Goal: Use online tool/utility: Use online tool/utility

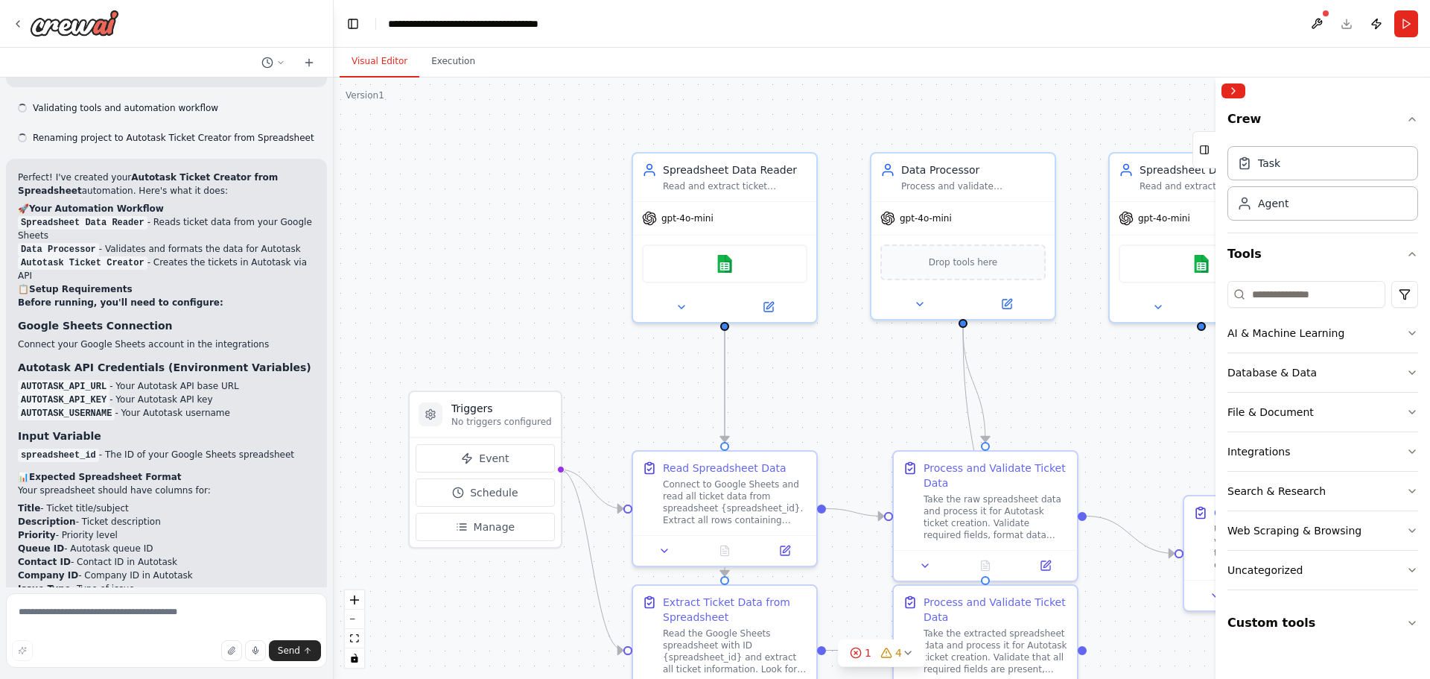
scroll to position [2928, 0]
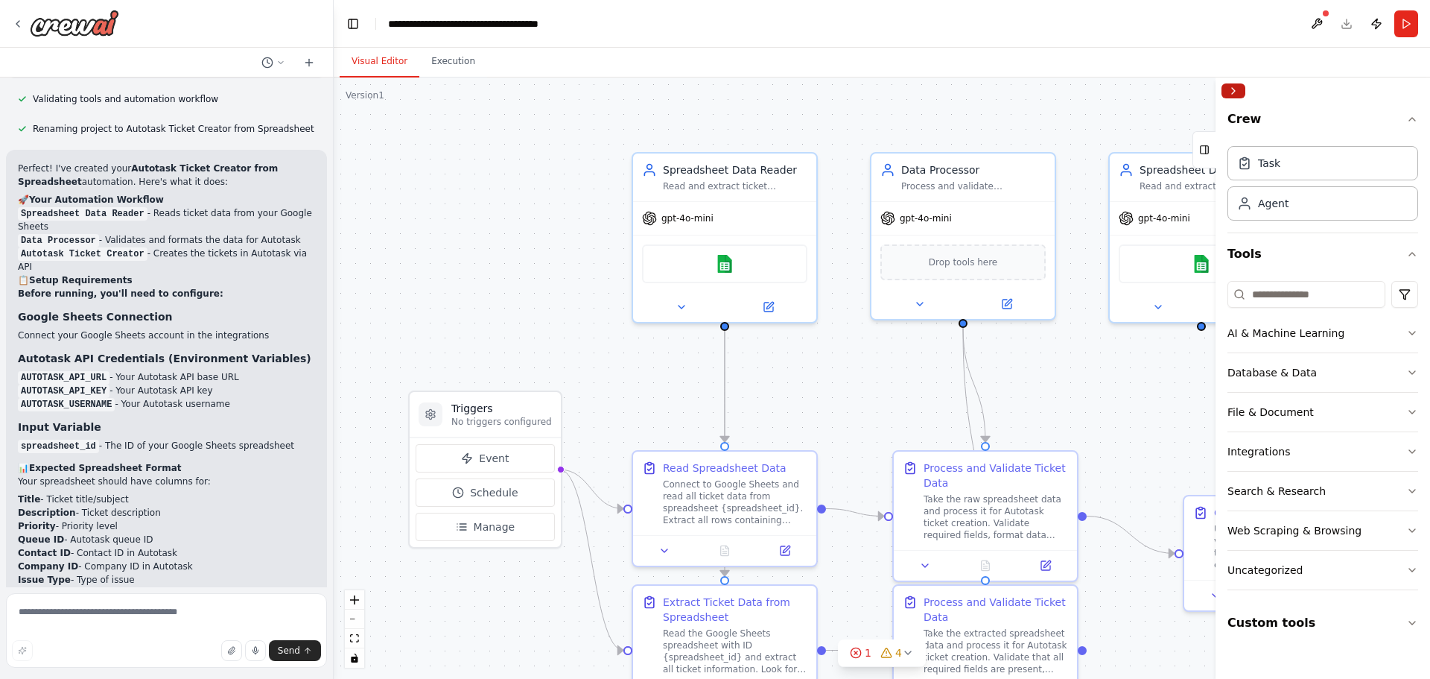
click at [1238, 86] on button "Collapse right sidebar" at bounding box center [1233, 90] width 24 height 15
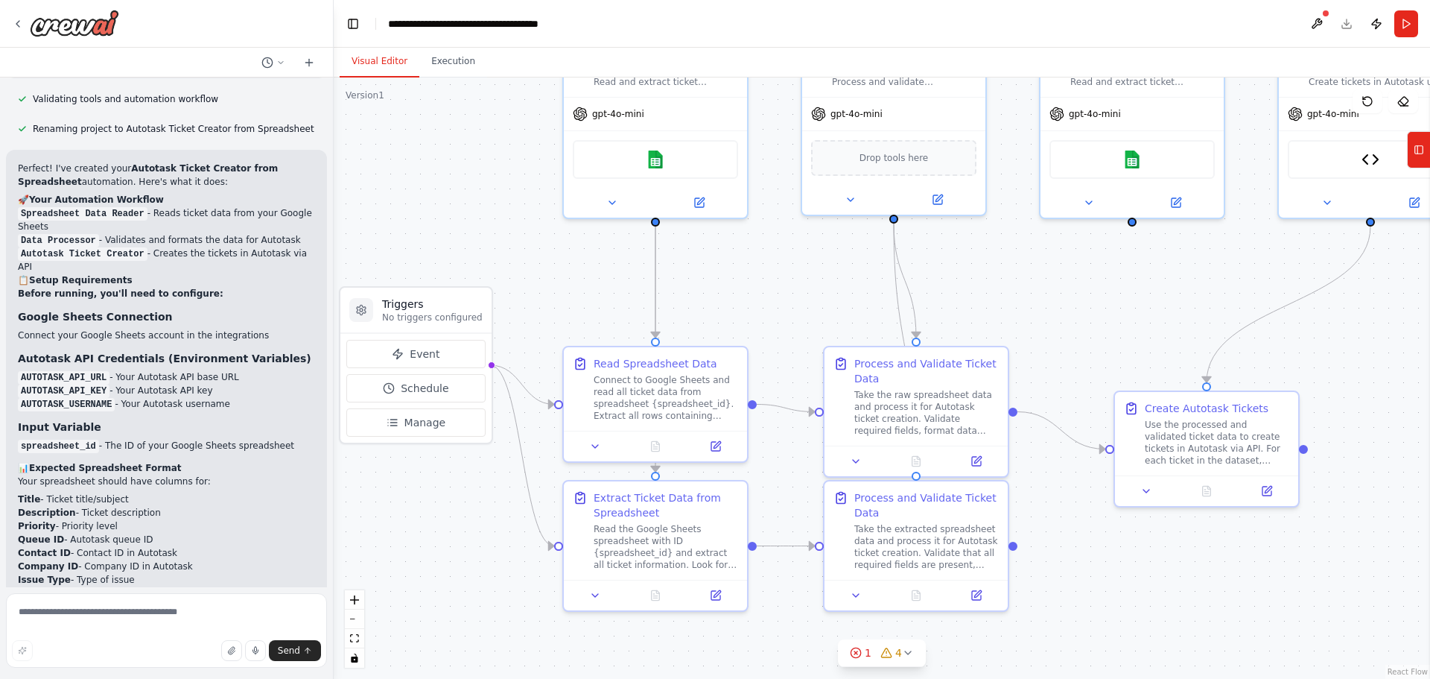
drag, startPoint x: 1171, startPoint y: 414, endPoint x: 1105, endPoint y: 311, distance: 122.9
click at [1105, 311] on div ".deletable-edge-delete-btn { width: 20px; height: 20px; border: 0px solid #ffff…" at bounding box center [882, 377] width 1096 height 601
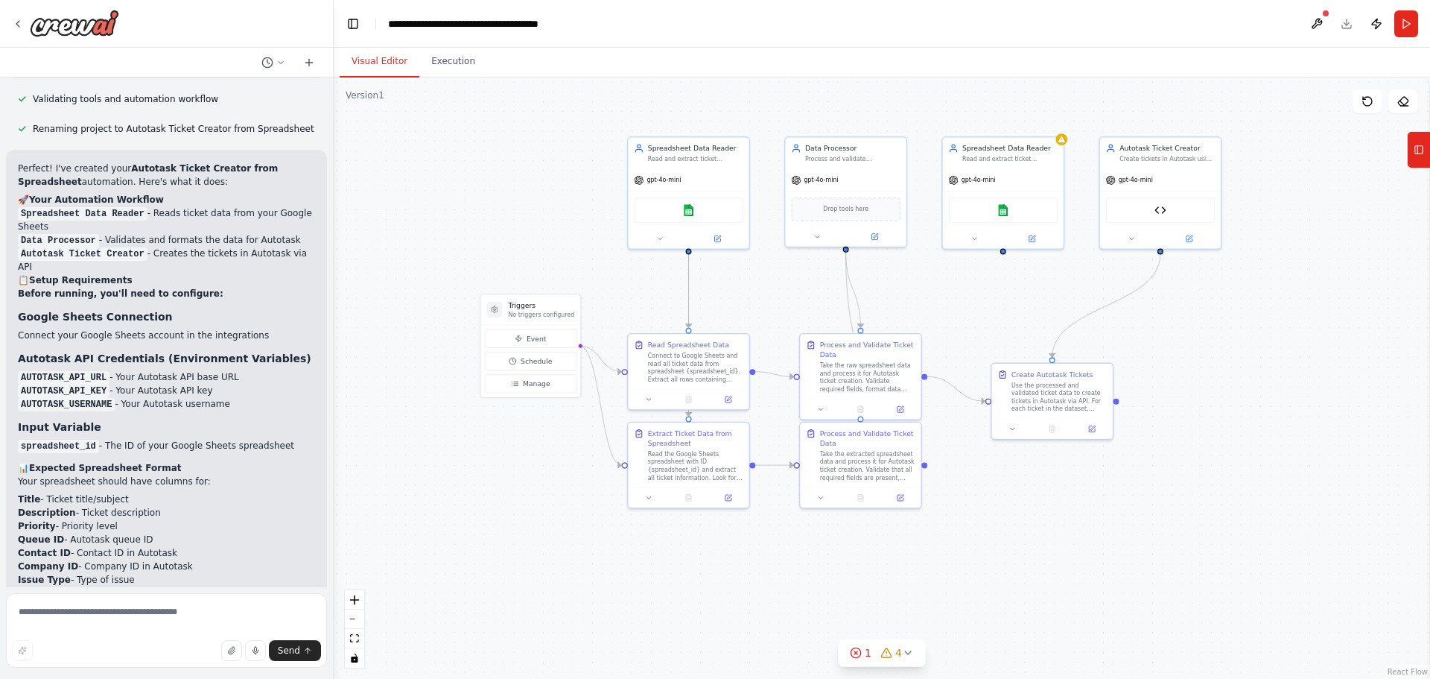
drag, startPoint x: 1310, startPoint y: 340, endPoint x: 1189, endPoint y: 340, distance: 120.7
click at [1189, 340] on div ".deletable-edge-delete-btn { width: 20px; height: 20px; border: 0px solid #ffff…" at bounding box center [882, 377] width 1096 height 601
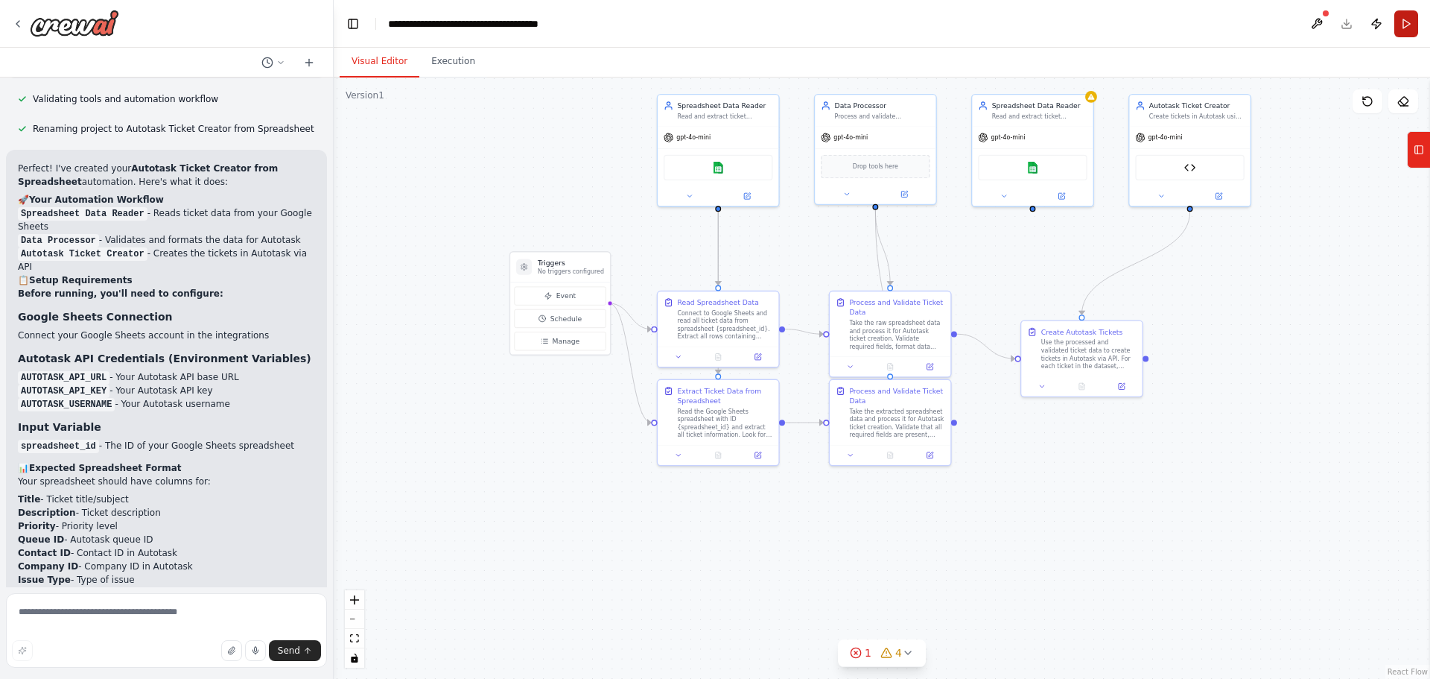
click at [1406, 20] on button "Run" at bounding box center [1406, 23] width 24 height 27
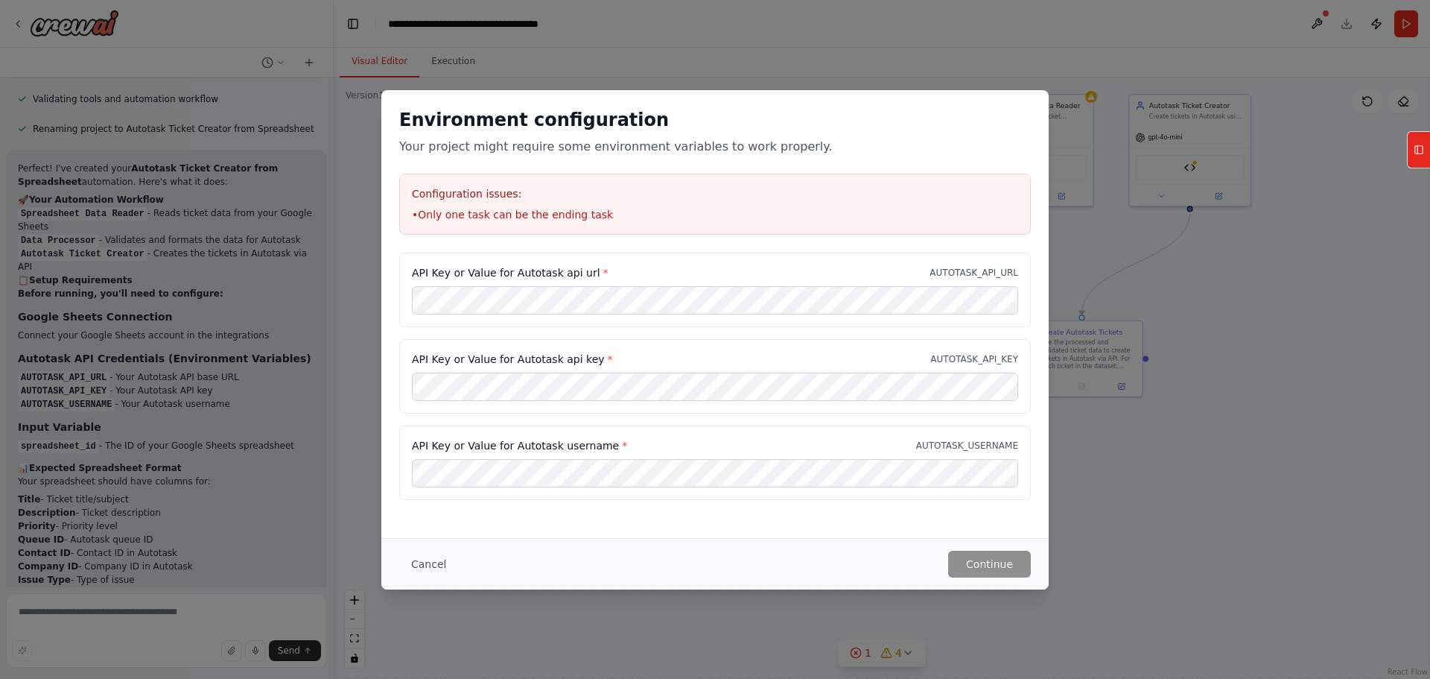
click at [1240, 323] on div "Environment configuration Your project might require some environment variables…" at bounding box center [715, 339] width 1430 height 679
click at [435, 557] on button "Cancel" at bounding box center [428, 563] width 59 height 27
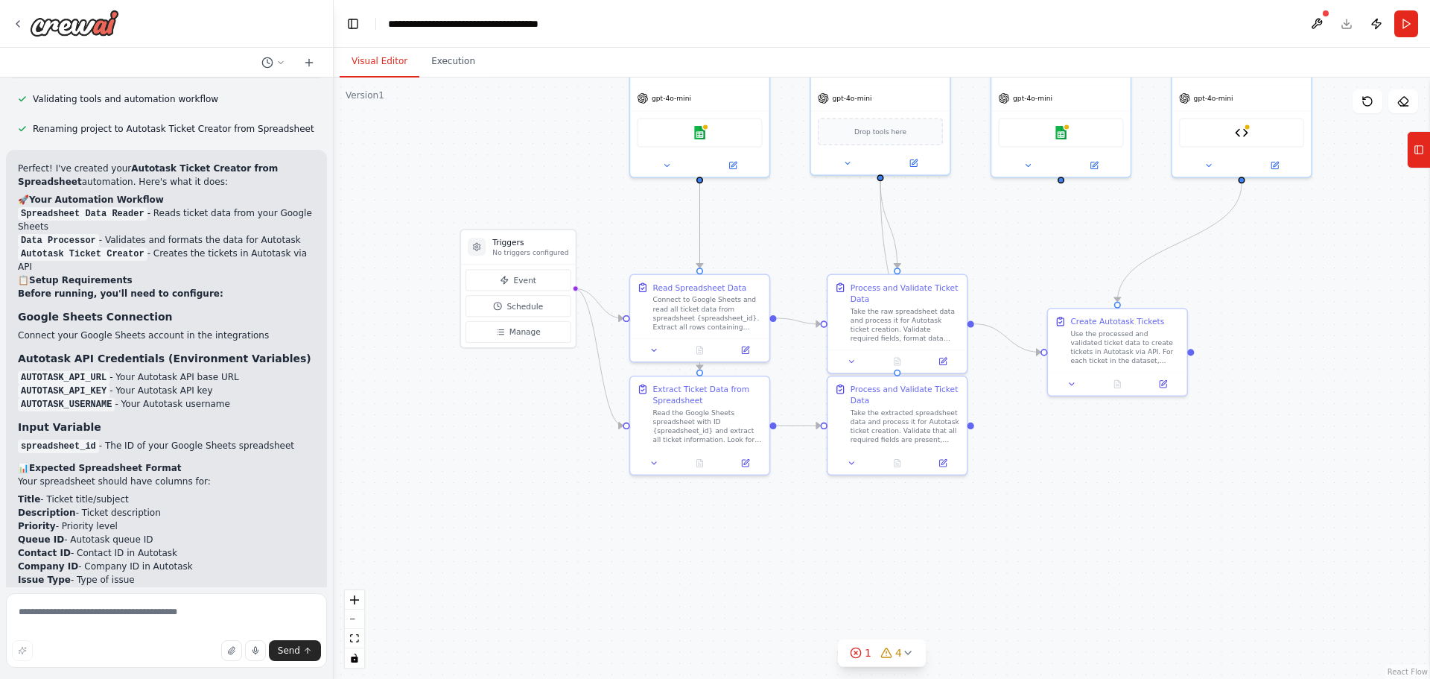
drag, startPoint x: 1066, startPoint y: 431, endPoint x: 1084, endPoint y: 538, distance: 108.1
click at [1084, 538] on div ".deletable-edge-delete-btn { width: 20px; height: 20px; border: 0px solid #ffff…" at bounding box center [882, 377] width 1096 height 601
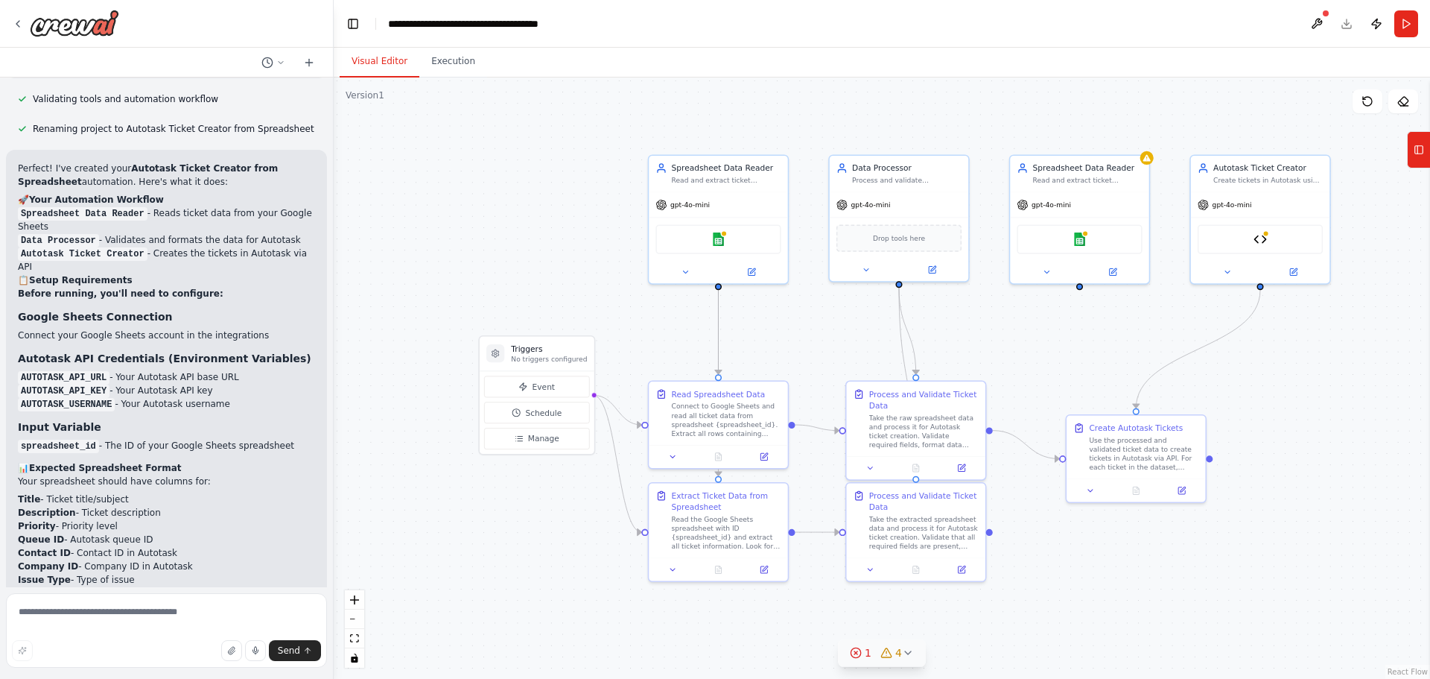
click at [898, 663] on button "1 4" at bounding box center [882, 653] width 88 height 28
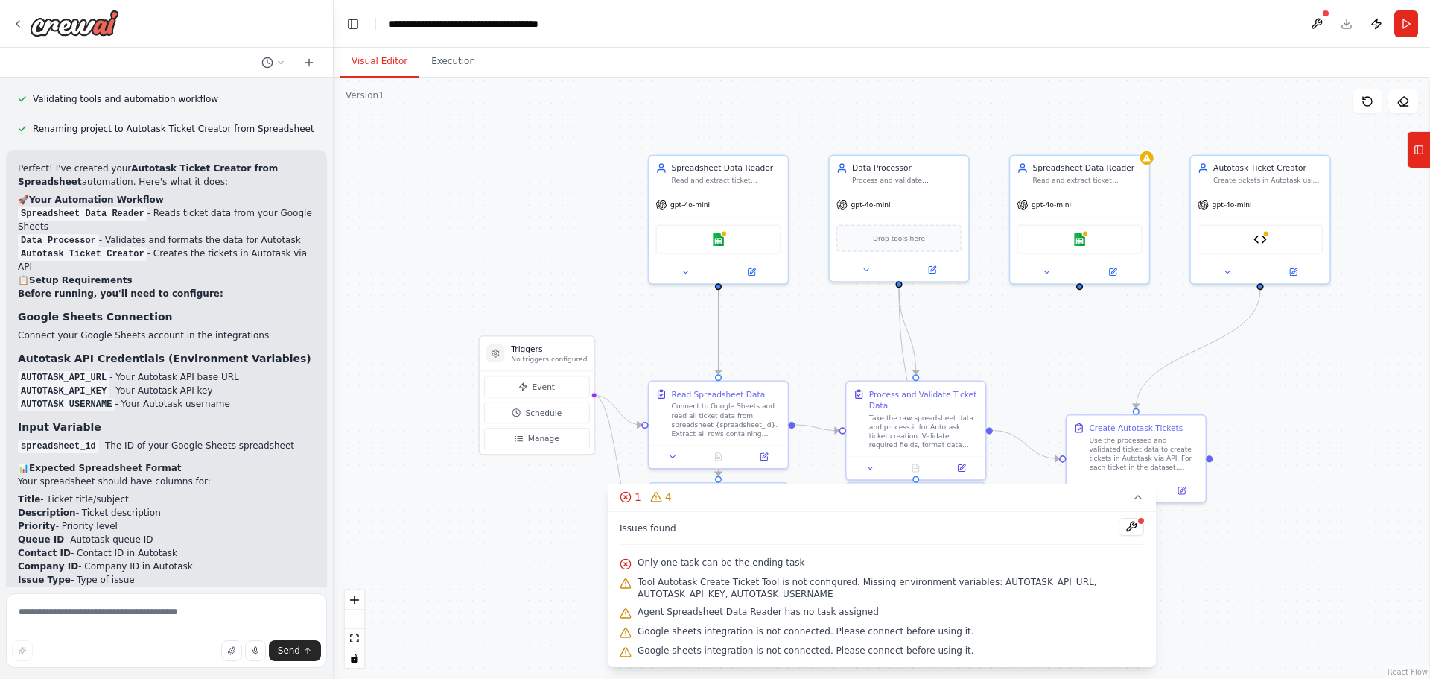
click at [1023, 578] on span "Tool Autotask Create Ticket Tool is not configured. Missing environment variabl…" at bounding box center [891, 588] width 506 height 24
click at [1081, 574] on div "Tool Autotask Create Ticket Tool is not configured. Missing environment variabl…" at bounding box center [882, 588] width 524 height 30
click at [646, 594] on span "Tool Autotask Create Ticket Tool is not configured. Missing environment variabl…" at bounding box center [891, 588] width 506 height 24
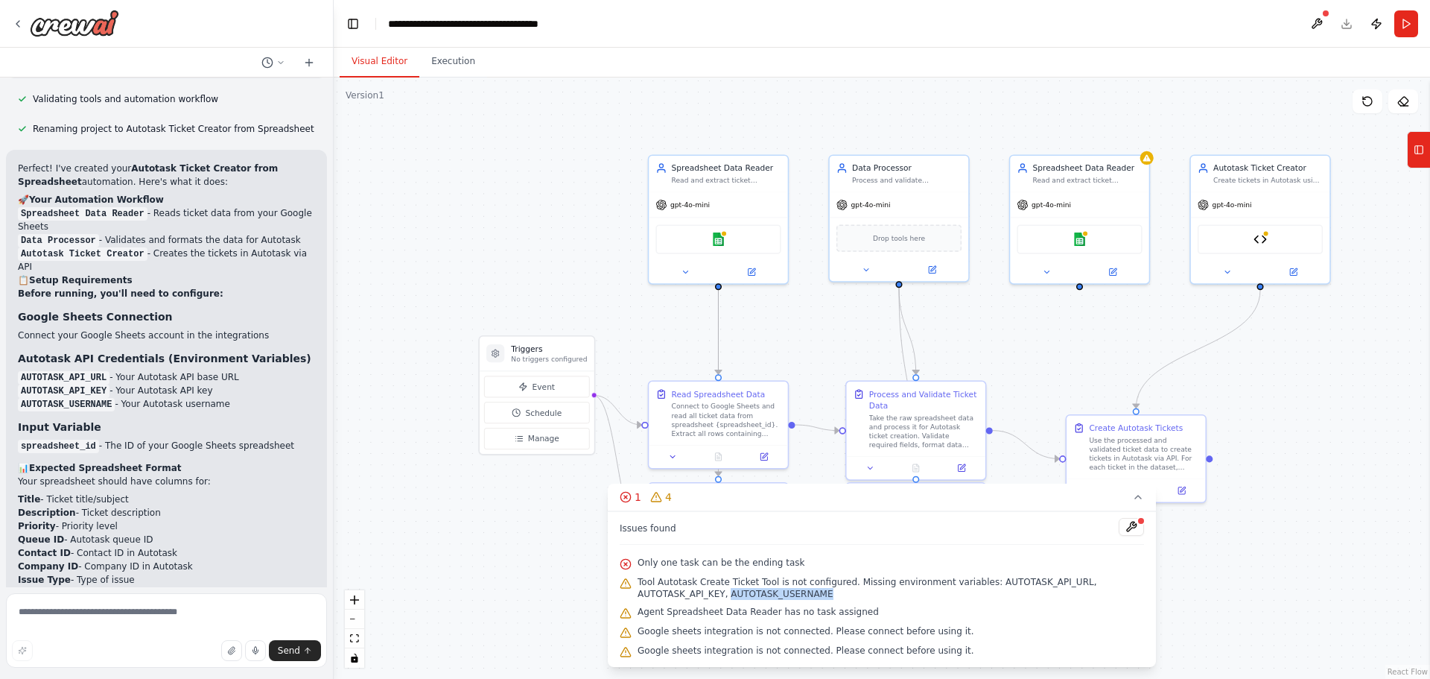
click at [646, 594] on span "Tool Autotask Create Ticket Tool is not configured. Missing environment variabl…" at bounding box center [891, 588] width 506 height 24
click at [536, 163] on div ".deletable-edge-delete-btn { width: 20px; height: 20px; border: 0px solid #ffff…" at bounding box center [882, 377] width 1096 height 601
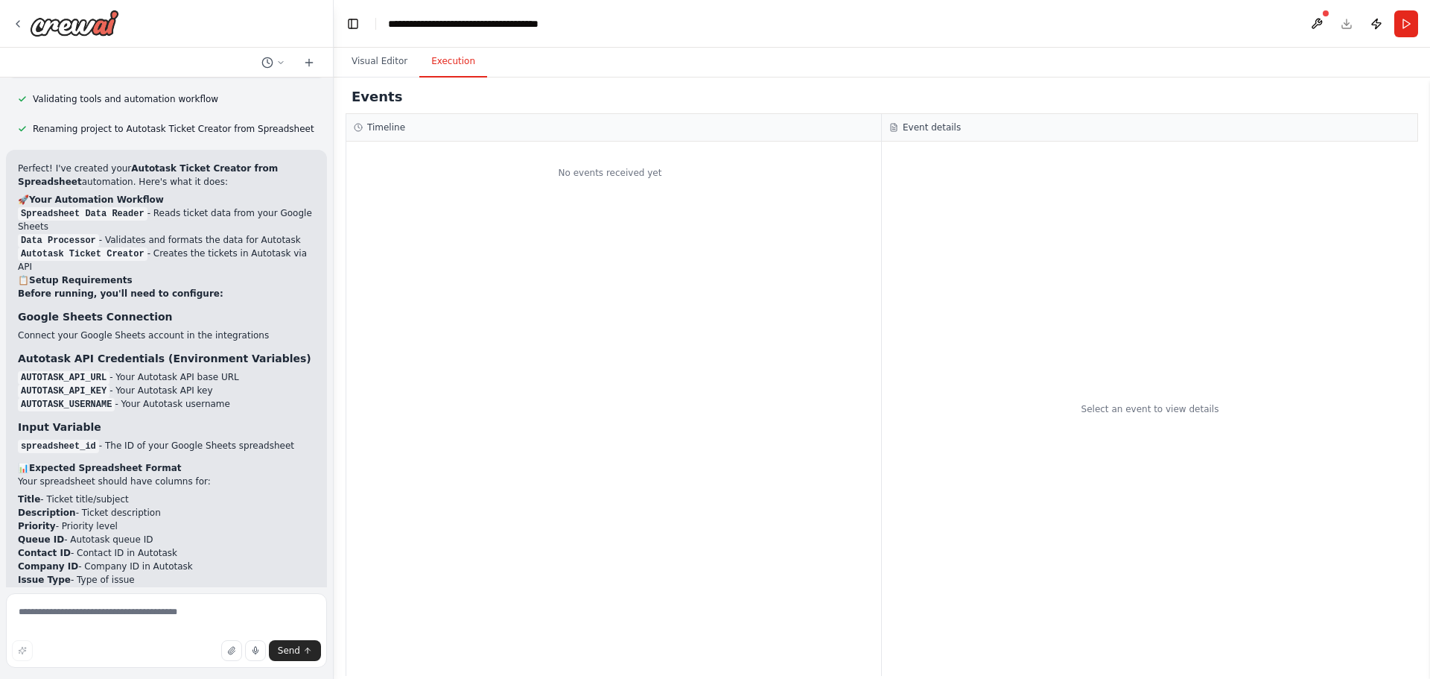
click at [445, 66] on button "Execution" at bounding box center [453, 61] width 68 height 31
click at [375, 69] on button "Visual Editor" at bounding box center [380, 61] width 80 height 31
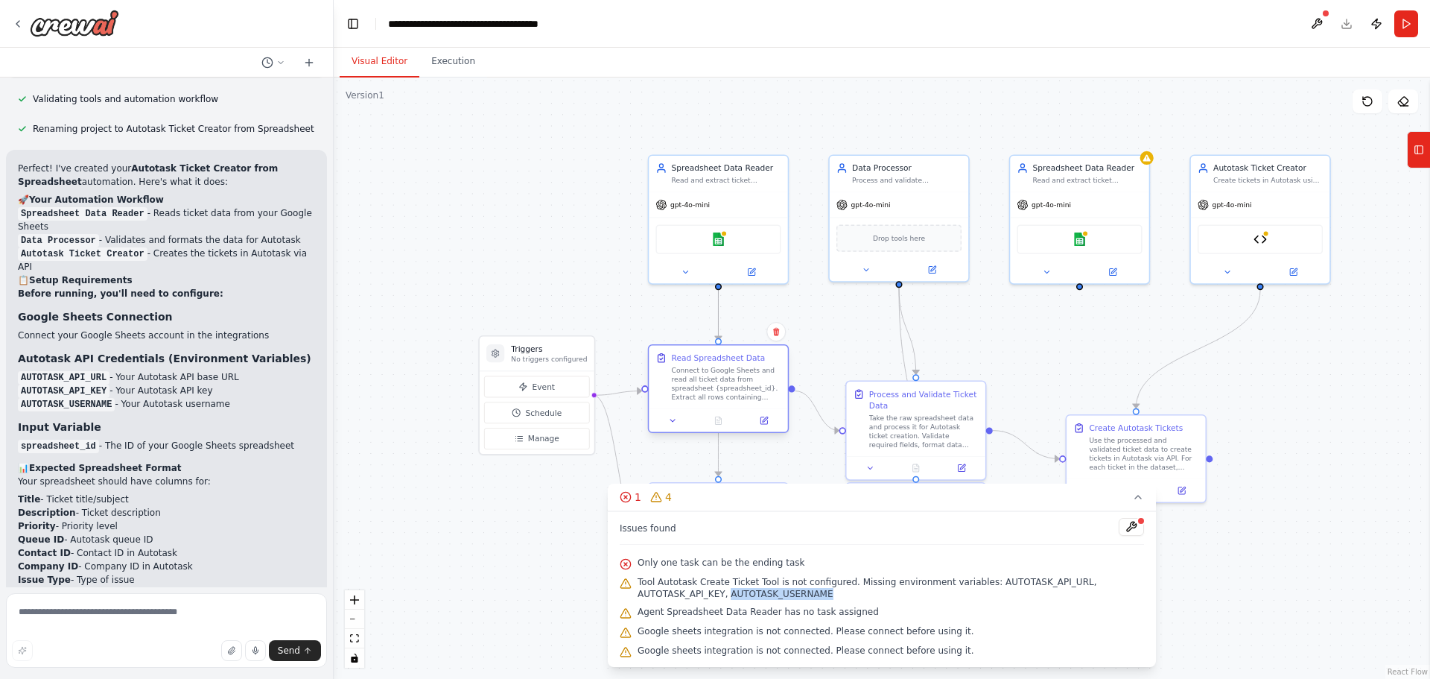
drag, startPoint x: 714, startPoint y: 413, endPoint x: 712, endPoint y: 375, distance: 38.1
click at [712, 375] on div "Connect to Google Sheets and read all ticket data from spreadsheet {spreadsheet…" at bounding box center [726, 384] width 109 height 36
drag, startPoint x: 553, startPoint y: 352, endPoint x: 466, endPoint y: 279, distance: 113.1
click at [466, 279] on h3 "Triggers" at bounding box center [459, 281] width 76 height 11
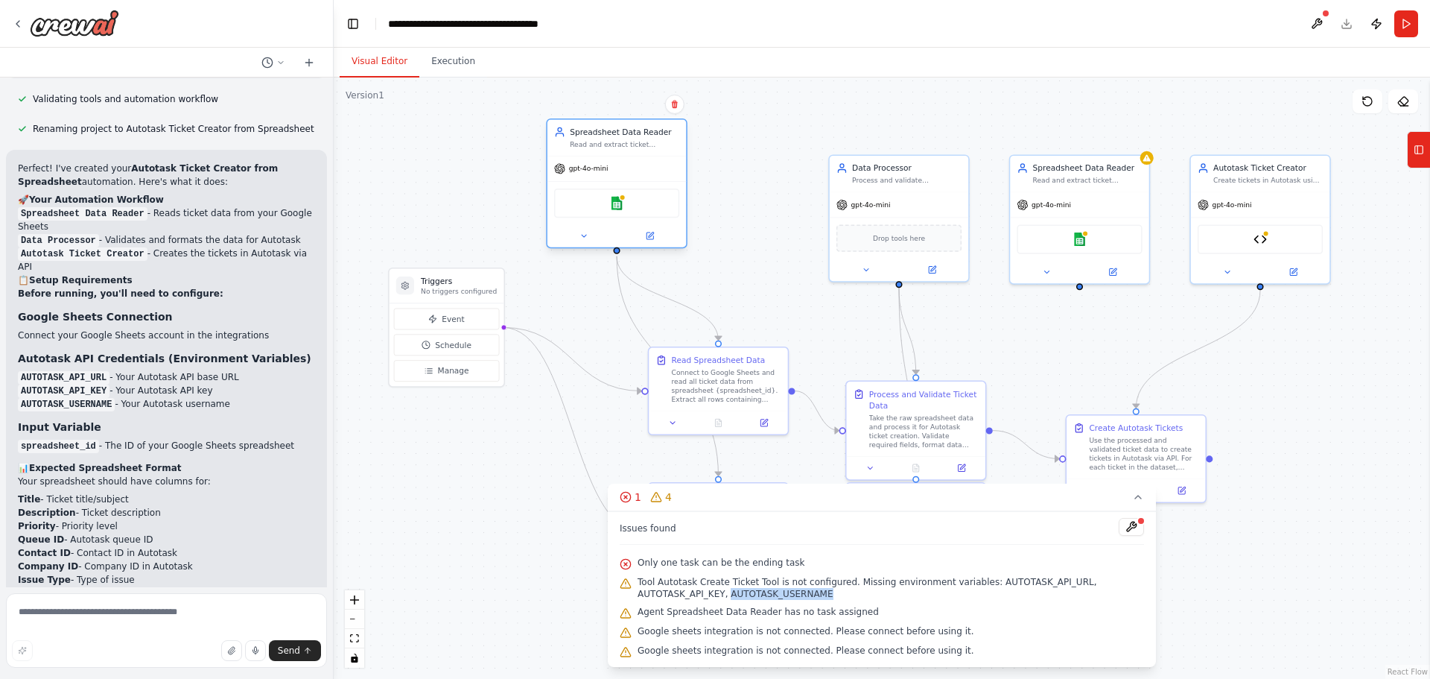
drag, startPoint x: 727, startPoint y: 187, endPoint x: 623, endPoint y: 147, distance: 110.8
click at [623, 147] on div "Spreadsheet Data Reader Read and extract ticket information from Google Sheets …" at bounding box center [616, 137] width 139 height 36
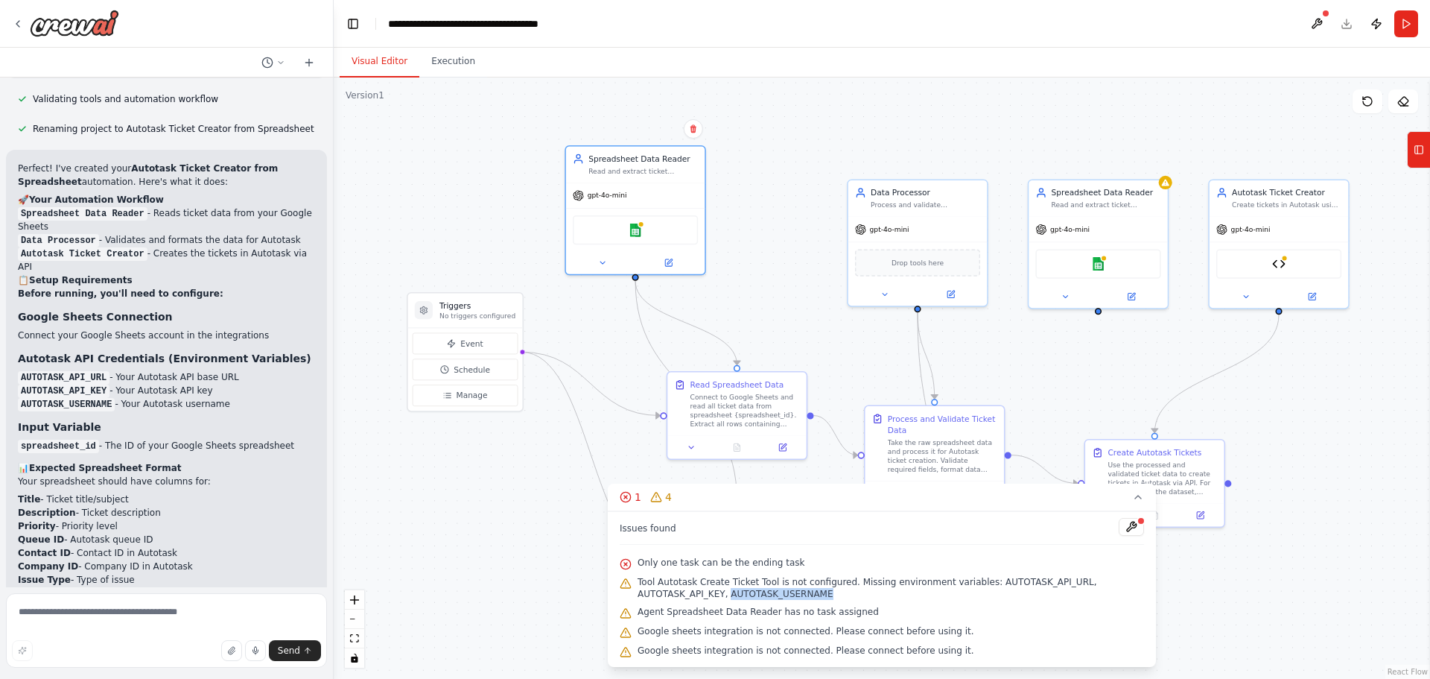
drag, startPoint x: 440, startPoint y: 499, endPoint x: 510, endPoint y: 549, distance: 86.0
click at [503, 544] on div ".deletable-edge-delete-btn { width: 20px; height: 20px; border: 0px solid #ffff…" at bounding box center [882, 377] width 1096 height 601
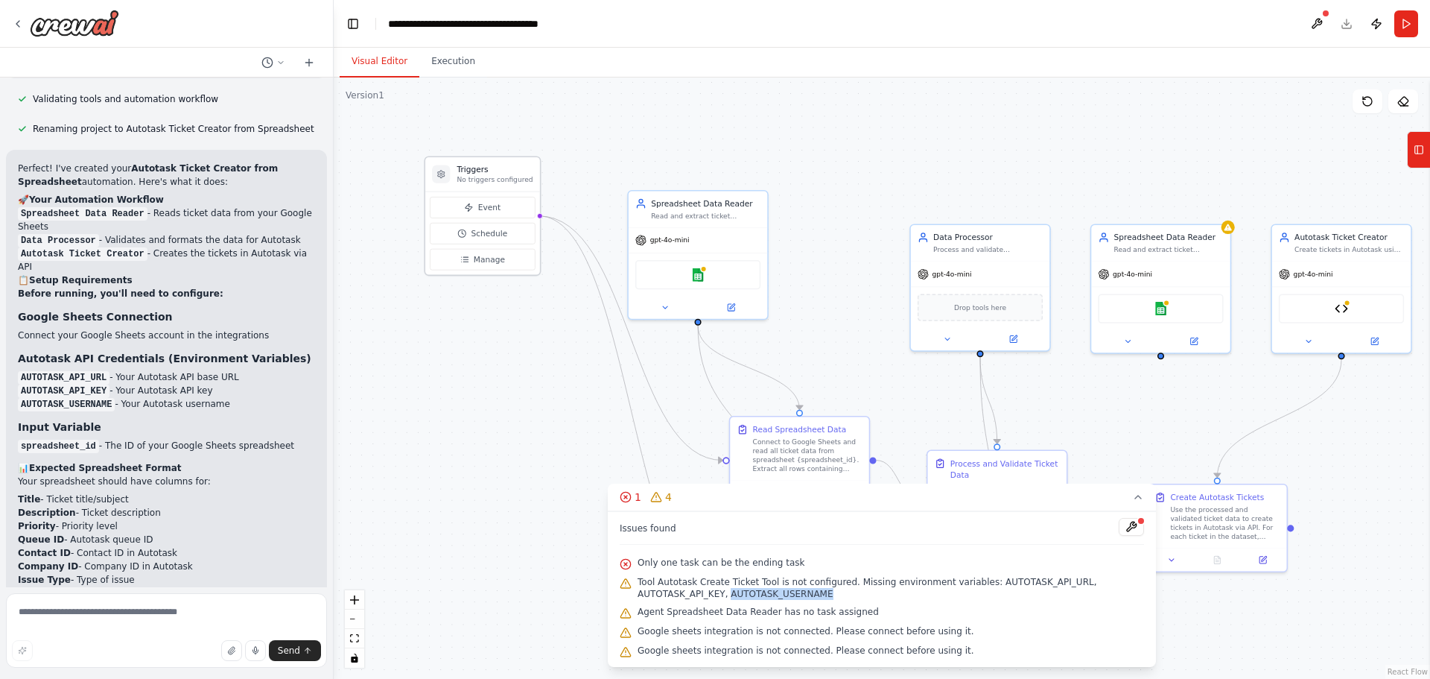
drag, startPoint x: 556, startPoint y: 352, endPoint x: 514, endPoint y: 174, distance: 182.3
click at [514, 174] on h3 "Triggers" at bounding box center [495, 169] width 76 height 11
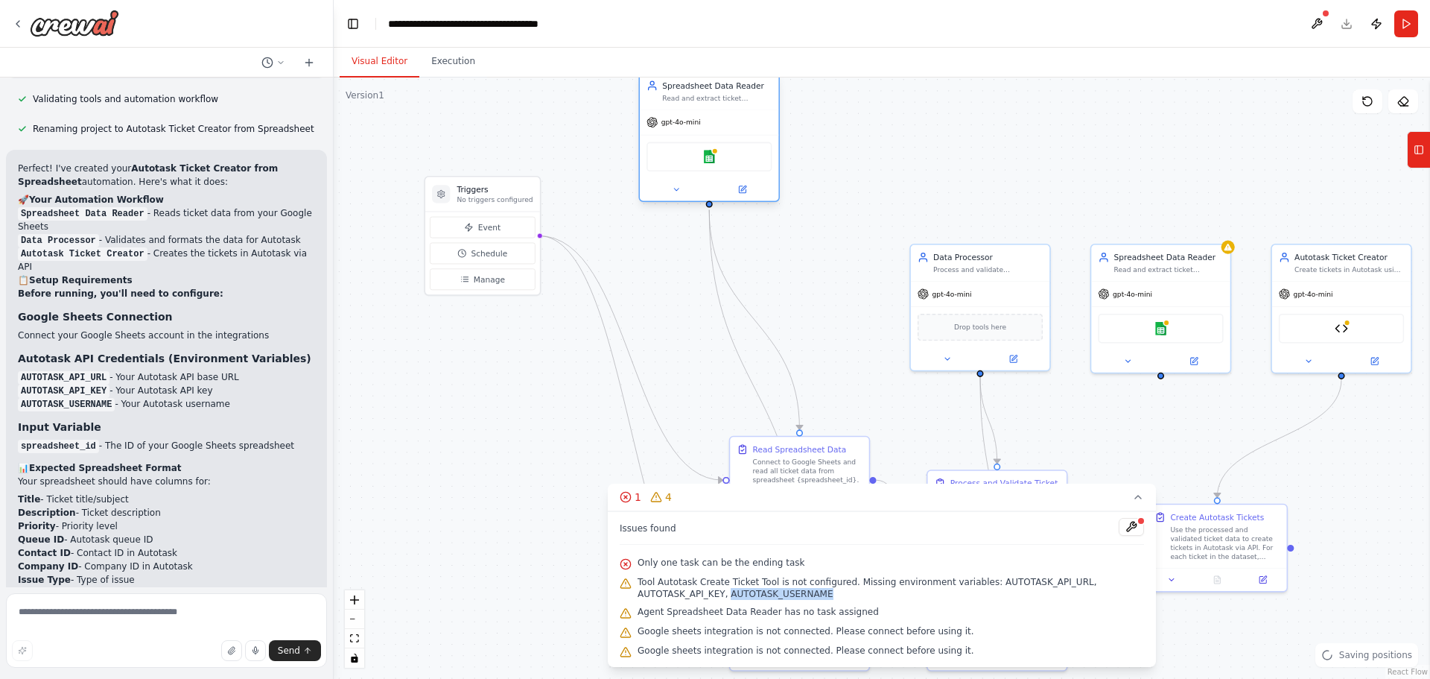
drag, startPoint x: 725, startPoint y: 215, endPoint x: 733, endPoint y: 92, distance: 123.2
click at [733, 92] on div "Spreadsheet Data Reader Read and extract ticket information from Google Sheets …" at bounding box center [716, 91] width 109 height 22
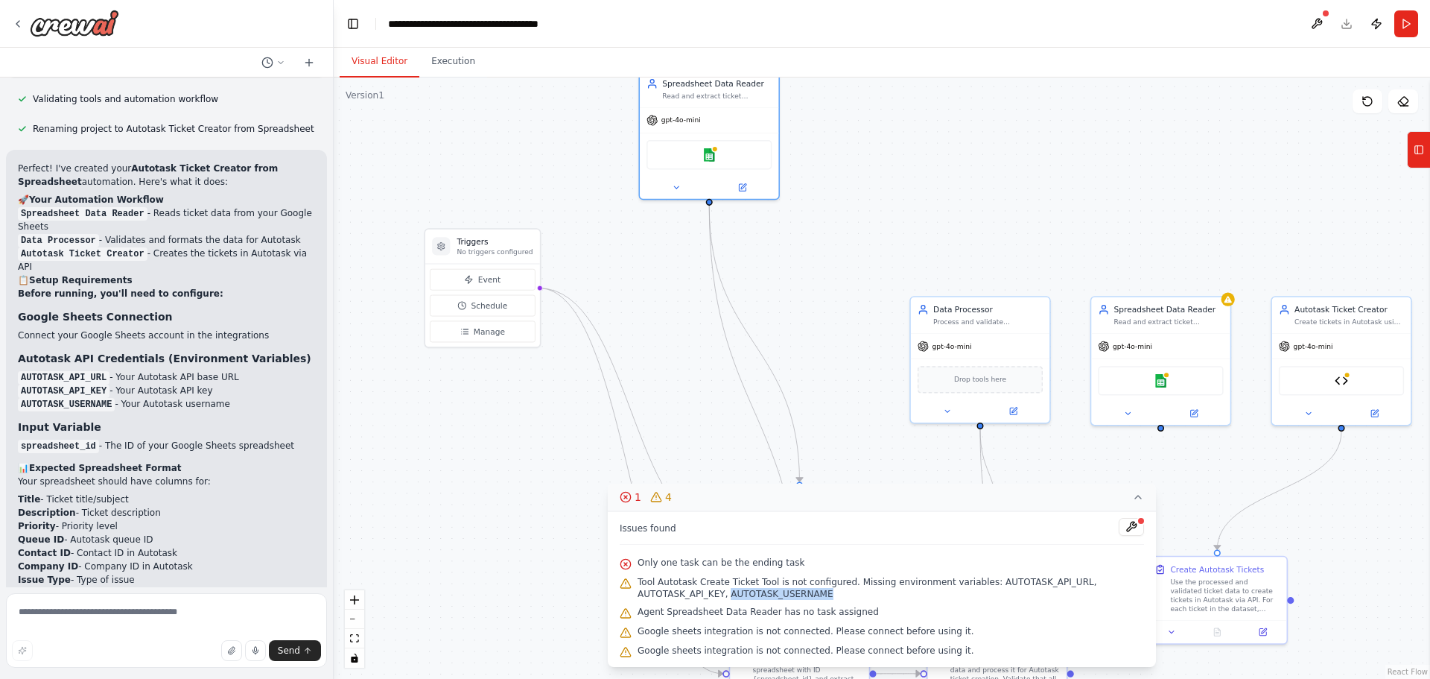
click at [1134, 499] on icon at bounding box center [1138, 497] width 12 height 12
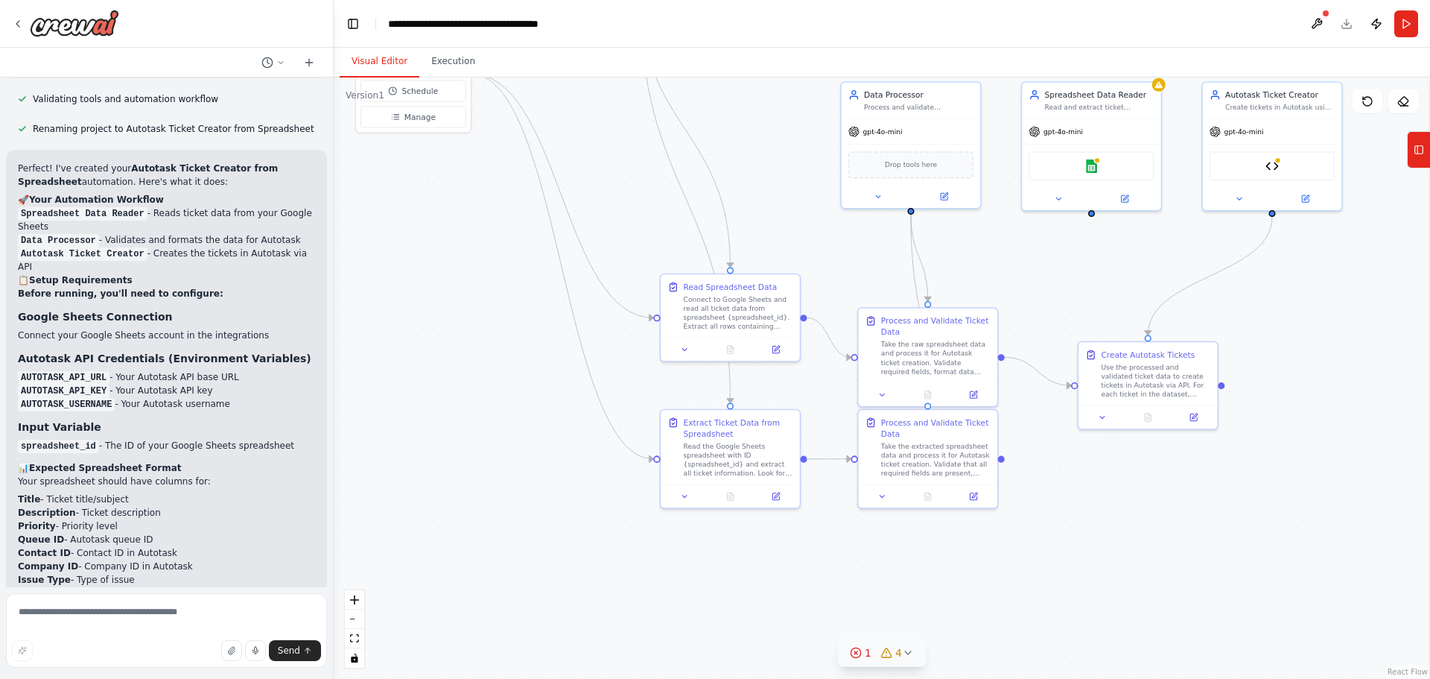
drag, startPoint x: 1125, startPoint y: 497, endPoint x: 1057, endPoint y: 293, distance: 215.3
click at [1057, 282] on div ".deletable-edge-delete-btn { width: 20px; height: 20px; border: 0px solid #ffff…" at bounding box center [882, 377] width 1096 height 601
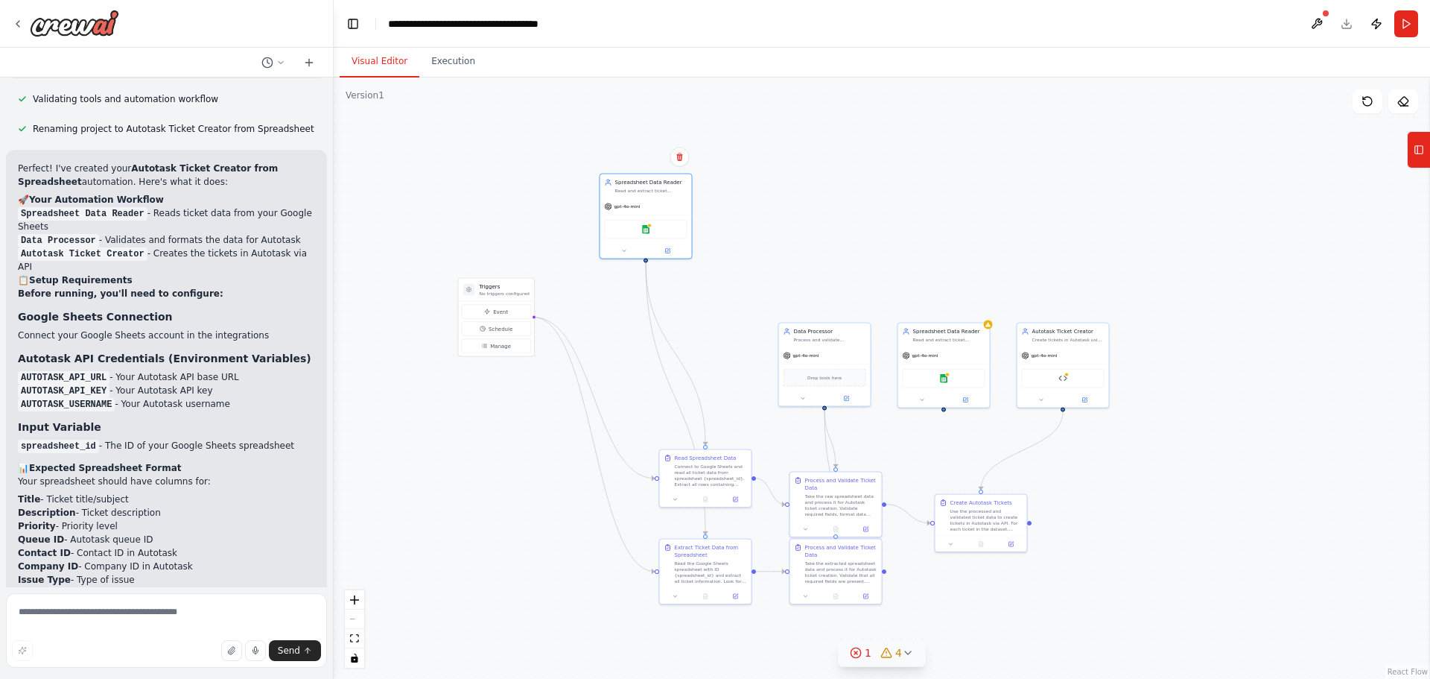
drag, startPoint x: 1237, startPoint y: 345, endPoint x: 980, endPoint y: 474, distance: 287.8
click at [1099, 480] on div ".deletable-edge-delete-btn { width: 20px; height: 20px; border: 0px solid #ffff…" at bounding box center [882, 377] width 1096 height 601
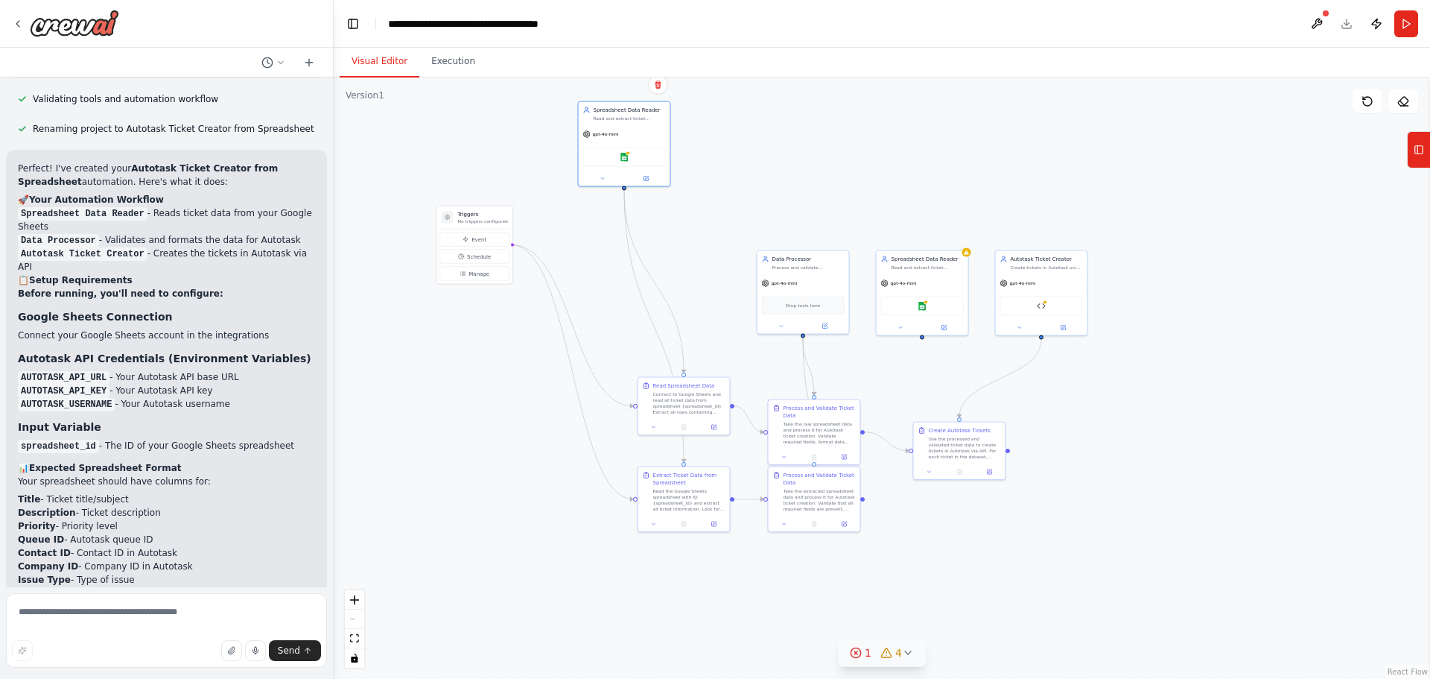
drag, startPoint x: 890, startPoint y: 267, endPoint x: 866, endPoint y: 197, distance: 74.0
click at [866, 197] on div ".deletable-edge-delete-btn { width: 20px; height: 20px; border: 0px solid #ffff…" at bounding box center [882, 377] width 1096 height 601
drag, startPoint x: 793, startPoint y: 268, endPoint x: 806, endPoint y: 112, distance: 156.2
click at [806, 112] on div "Data Processor Process and validate spreadsheet data, transforming it into the …" at bounding box center [815, 111] width 92 height 24
drag, startPoint x: 921, startPoint y: 285, endPoint x: 944, endPoint y: 169, distance: 117.7
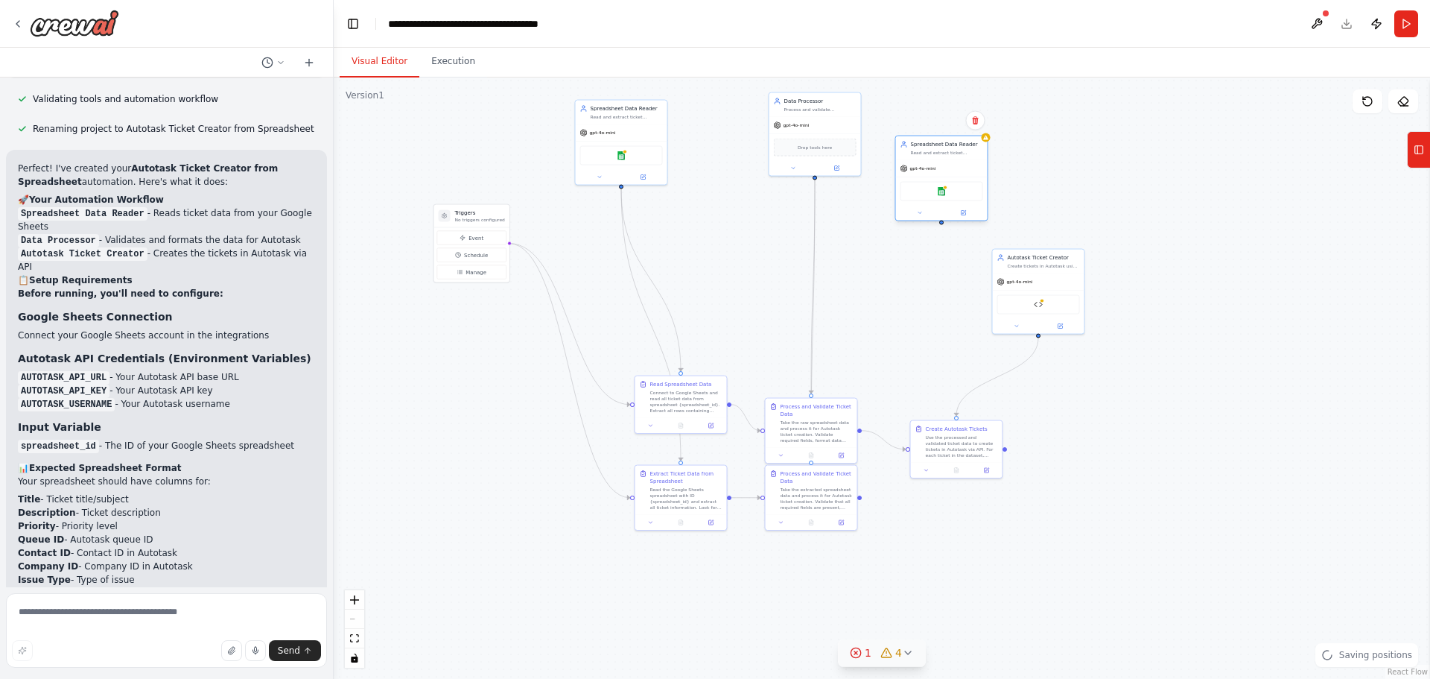
click at [944, 169] on div "gpt-4o-mini" at bounding box center [942, 168] width 92 height 16
drag, startPoint x: 1050, startPoint y: 267, endPoint x: 1124, endPoint y: 172, distance: 119.9
click at [1124, 172] on div "Autotask Ticket Creator Create tickets in Autotask using the processed data fro…" at bounding box center [1120, 193] width 93 height 86
drag, startPoint x: 798, startPoint y: 423, endPoint x: 804, endPoint y: 299, distance: 124.5
click at [804, 299] on div "Take the raw spreadsheet data and process it for Autotask ticket creation. Vali…" at bounding box center [820, 311] width 72 height 24
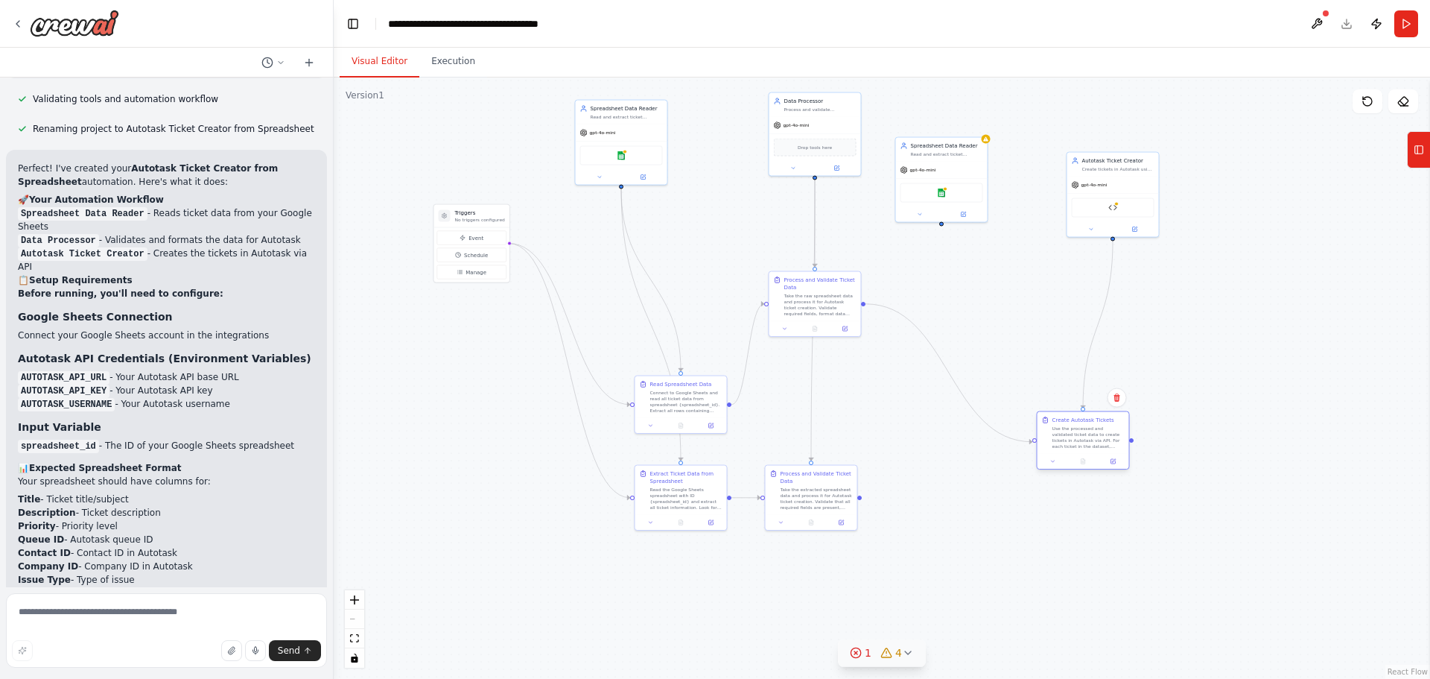
drag, startPoint x: 1041, startPoint y: 457, endPoint x: 1102, endPoint y: 443, distance: 62.7
click at [1102, 443] on div "Use the processed and validated ticket data to create tickets in Autotask via A…" at bounding box center [1088, 437] width 72 height 24
drag, startPoint x: 816, startPoint y: 492, endPoint x: 908, endPoint y: 482, distance: 92.9
click at [908, 482] on div "Take the extracted spreadsheet data and process it for Autotask ticket creation…" at bounding box center [910, 489] width 72 height 24
drag, startPoint x: 683, startPoint y: 407, endPoint x: 676, endPoint y: 387, distance: 21.4
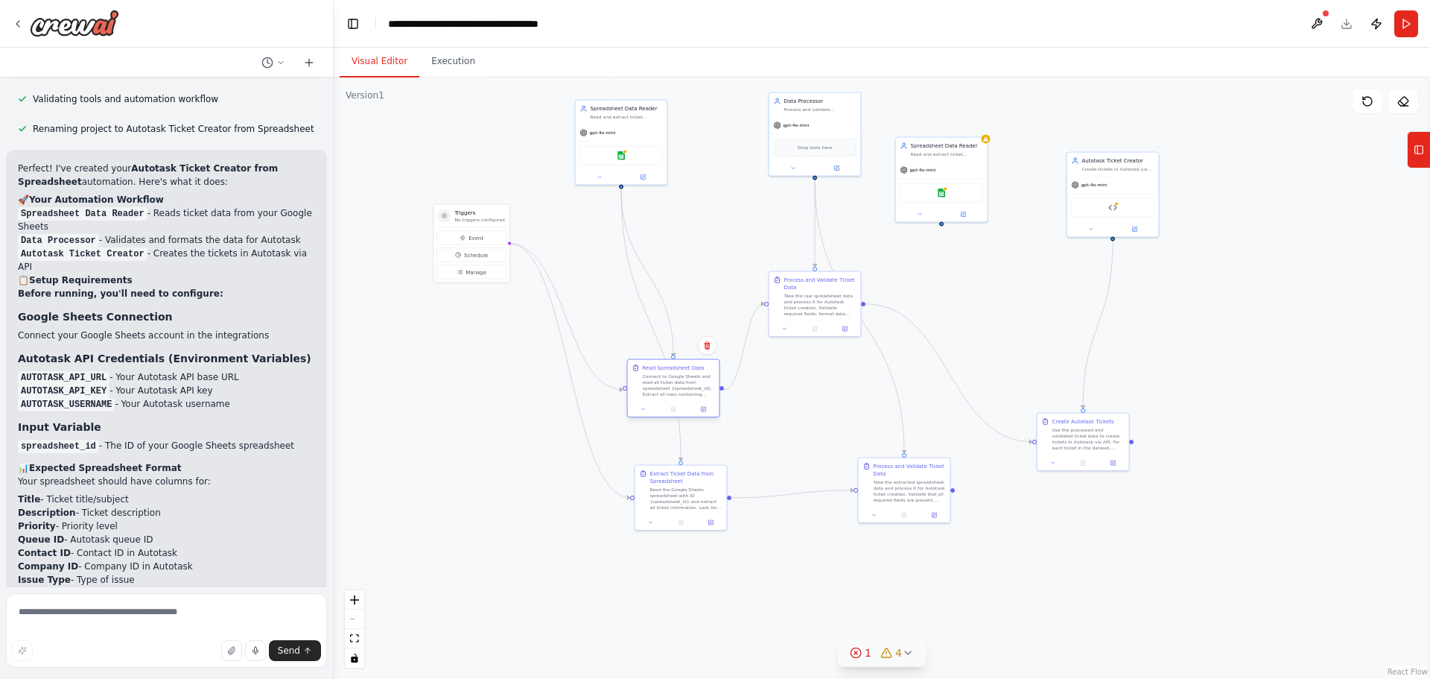
click at [676, 387] on div "Connect to Google Sheets and read all ticket data from spreadsheet {spreadsheet…" at bounding box center [679, 385] width 72 height 24
drag, startPoint x: 623, startPoint y: 116, endPoint x: 652, endPoint y: 179, distance: 68.7
click at [652, 179] on div "Spreadsheet Data Reader Read and extract ticket information from Google Sheets …" at bounding box center [653, 169] width 92 height 24
drag, startPoint x: 466, startPoint y: 215, endPoint x: 435, endPoint y: 279, distance: 71.3
click at [435, 279] on p "No triggers configured" at bounding box center [452, 278] width 50 height 6
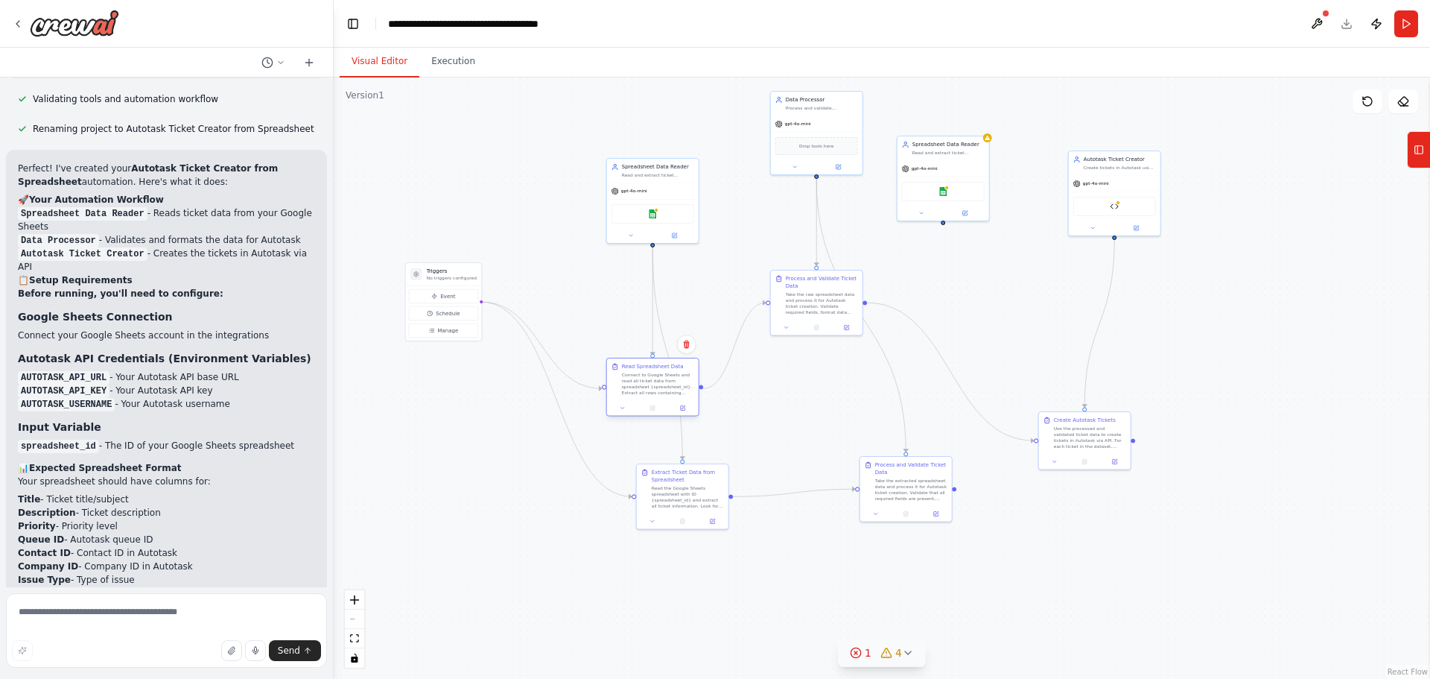
drag, startPoint x: 662, startPoint y: 372, endPoint x: 657, endPoint y: 383, distance: 11.7
click at [657, 383] on div "Connect to Google Sheets and read all ticket data from spreadsheet {spreadsheet…" at bounding box center [658, 384] width 72 height 24
drag, startPoint x: 895, startPoint y: 498, endPoint x: 821, endPoint y: 521, distance: 77.5
click at [821, 521] on div "Take the extracted spreadsheet data and process it for Autotask ticket creation…" at bounding box center [844, 510] width 72 height 24
drag, startPoint x: 817, startPoint y: 302, endPoint x: 809, endPoint y: 382, distance: 80.1
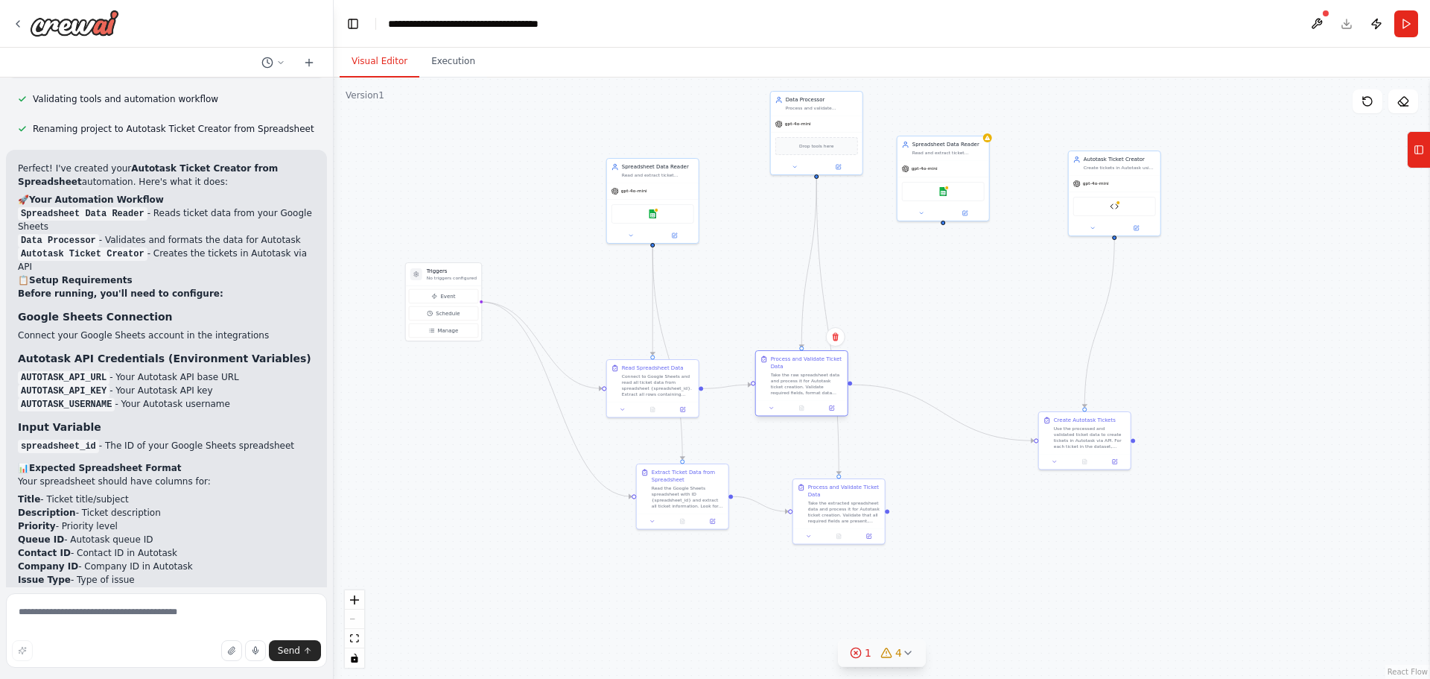
click at [809, 382] on div "Take the raw spreadsheet data and process it for Autotask ticket creation. Vali…" at bounding box center [807, 384] width 72 height 24
drag, startPoint x: 827, startPoint y: 128, endPoint x: 814, endPoint y: 204, distance: 77.1
click at [814, 204] on div "gpt-4o-mini" at bounding box center [802, 196] width 92 height 16
drag, startPoint x: 934, startPoint y: 168, endPoint x: 928, endPoint y: 200, distance: 31.8
click at [928, 200] on span "gpt-4o-mini" at bounding box center [917, 197] width 26 height 6
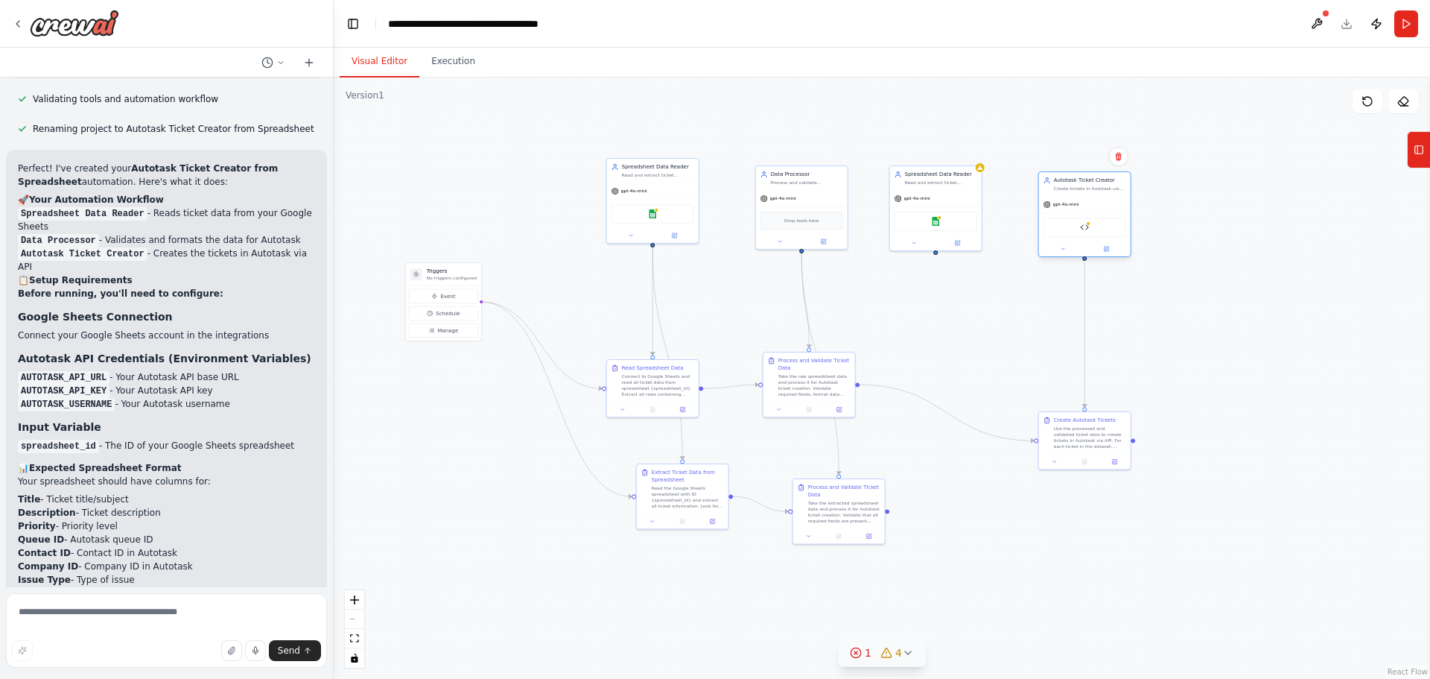
drag, startPoint x: 1114, startPoint y: 182, endPoint x: 1084, endPoint y: 209, distance: 40.6
click at [1084, 209] on div "gpt-4o-mini" at bounding box center [1085, 204] width 92 height 16
